Goal: Task Accomplishment & Management: Use online tool/utility

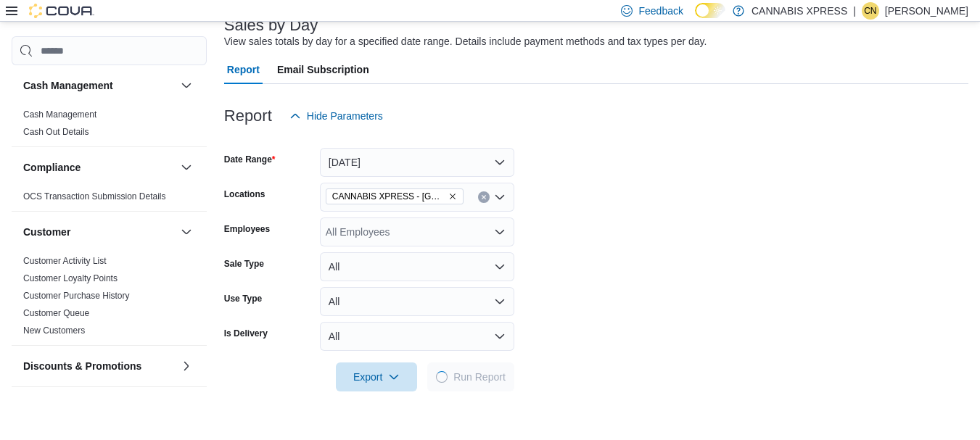
scroll to position [130, 0]
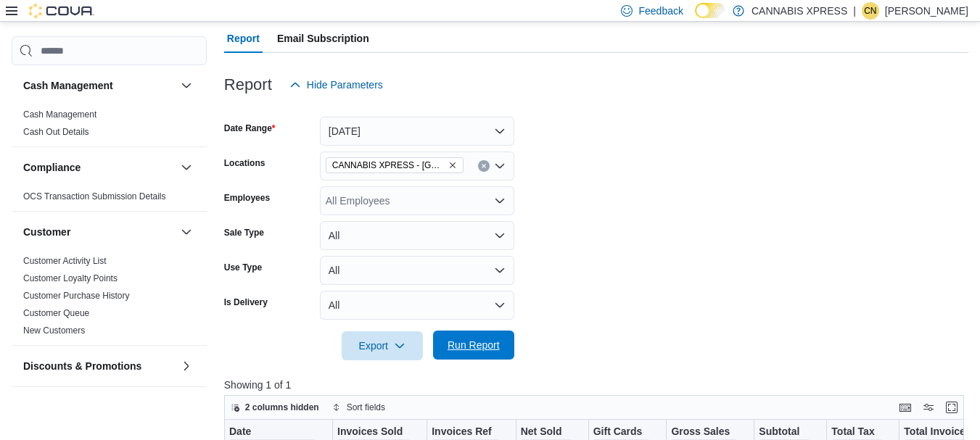
click at [477, 346] on span "Run Report" at bounding box center [474, 345] width 52 height 15
click at [491, 346] on span "Run Report" at bounding box center [474, 345] width 52 height 15
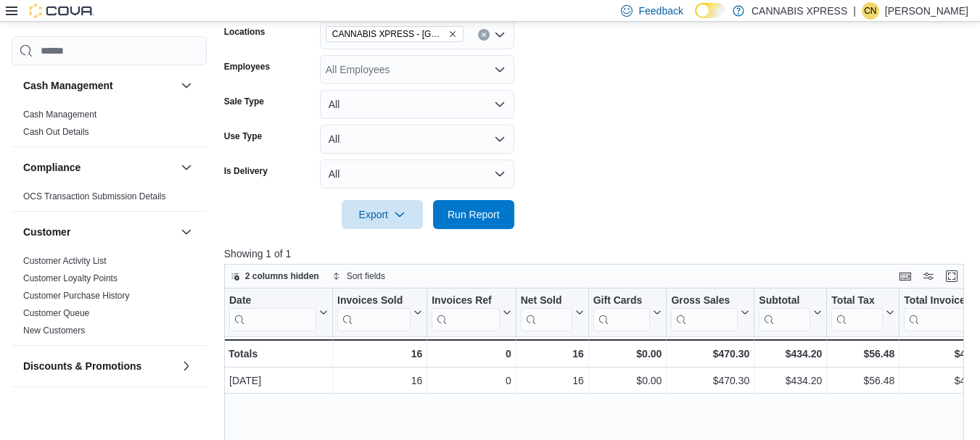
scroll to position [324, 0]
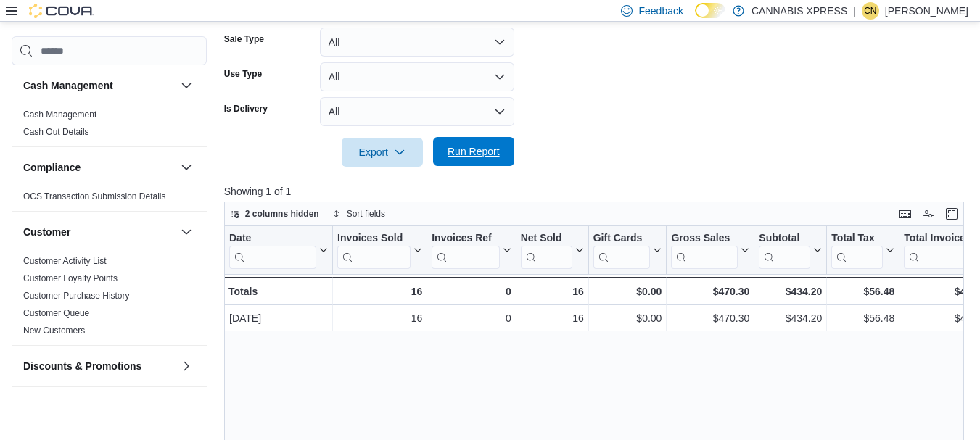
click at [471, 155] on span "Run Report" at bounding box center [474, 151] width 52 height 15
click at [473, 147] on span "Run Report" at bounding box center [474, 151] width 52 height 15
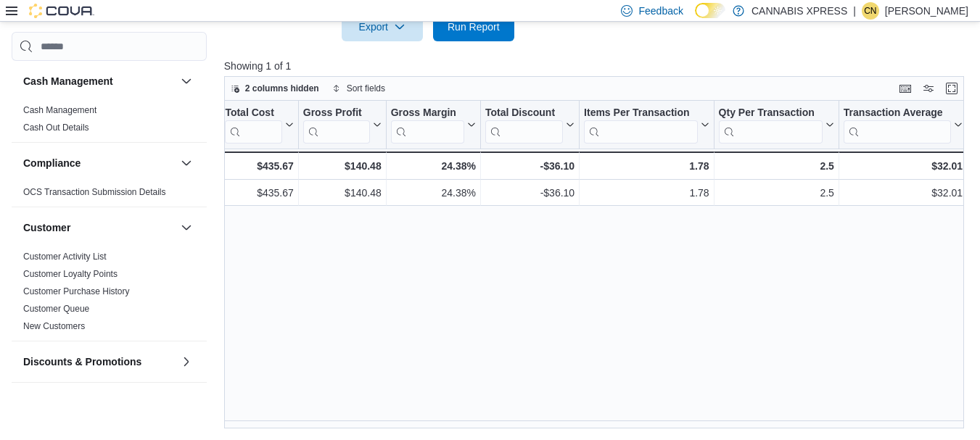
scroll to position [0, 1292]
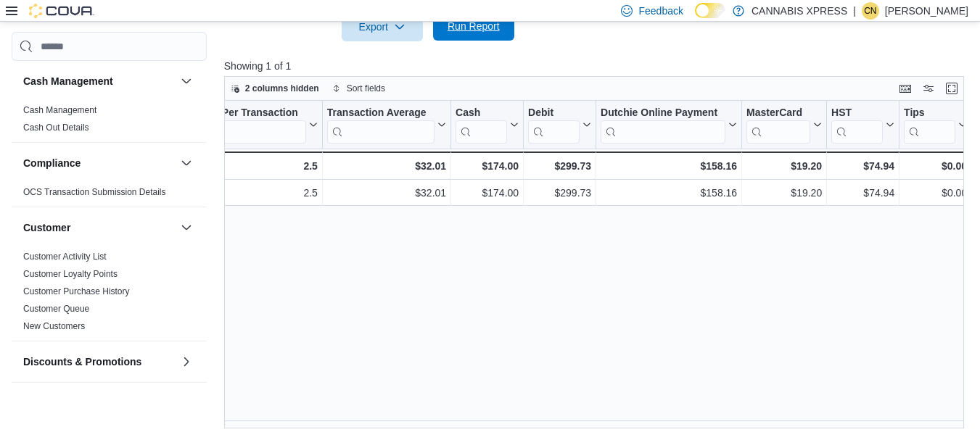
click at [464, 25] on span "Run Report" at bounding box center [474, 26] width 52 height 15
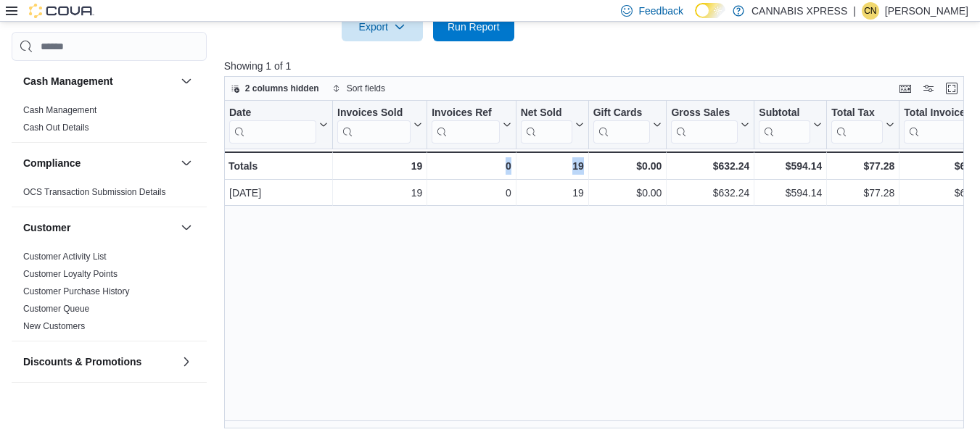
drag, startPoint x: 480, startPoint y: 421, endPoint x: 606, endPoint y: 418, distance: 125.6
click at [606, 418] on div "Date Click to view column header actions Invoices Sold Click to view column hea…" at bounding box center [598, 265] width 748 height 328
